Goal: Task Accomplishment & Management: Manage account settings

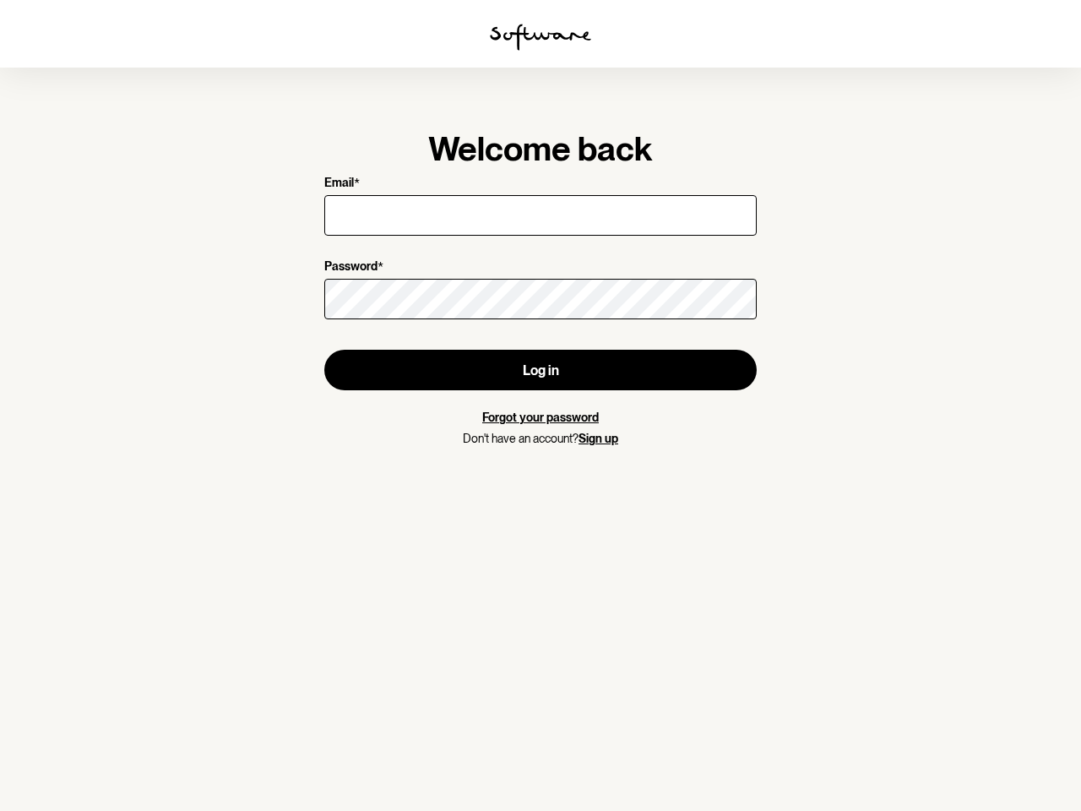
click at [540, 37] on img at bounding box center [540, 37] width 101 height 27
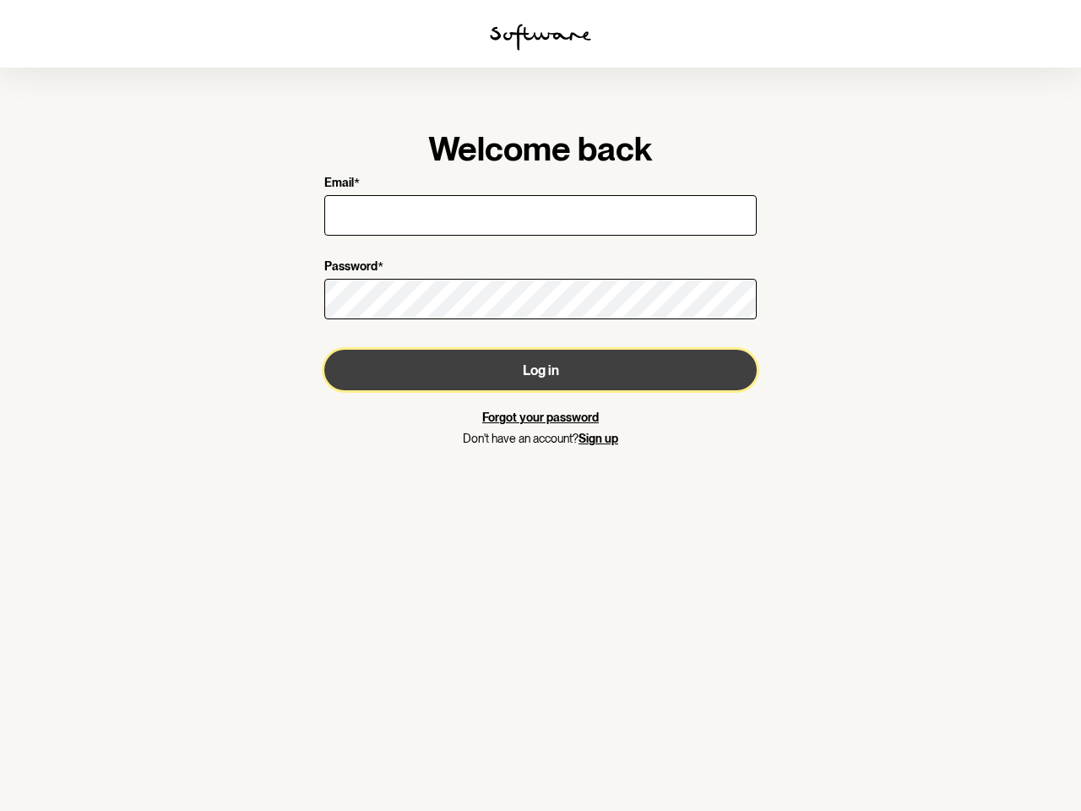
click at [540, 370] on button "Log in" at bounding box center [540, 370] width 432 height 41
